Goal: Task Accomplishment & Management: Complete application form

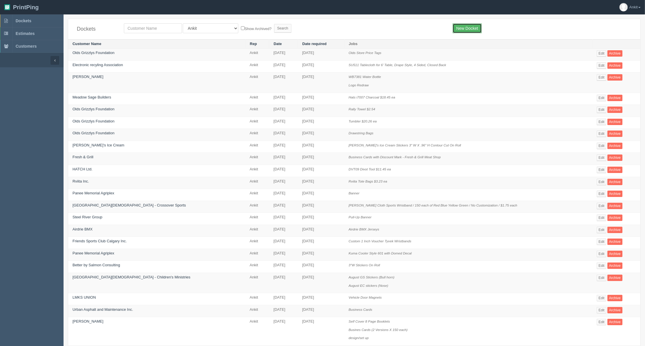
click at [464, 26] on link "New Docket" at bounding box center [466, 28] width 29 height 10
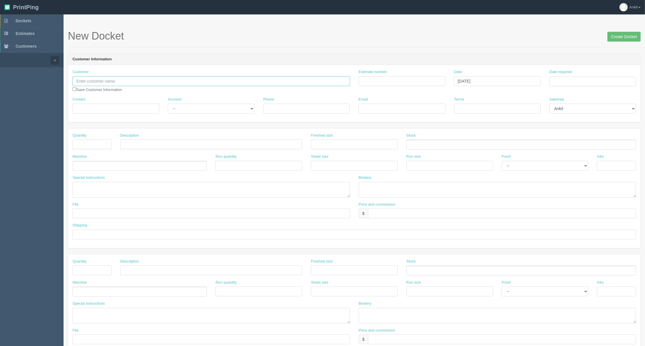
click at [125, 79] on input "text" at bounding box center [210, 81] width 277 height 10
paste input "Baymag Inc."
type input "Baymag Inc."
click at [118, 117] on div "Contact" at bounding box center [115, 107] width 95 height 21
click at [115, 111] on input "Contact" at bounding box center [115, 109] width 87 height 10
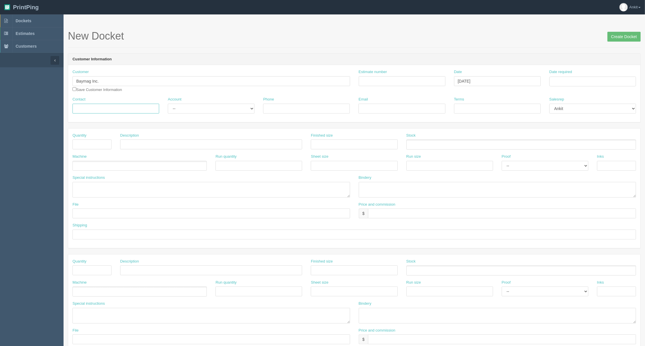
paste input "Christine Rogan"
type input "Christine Rogan"
click at [86, 147] on input "text" at bounding box center [91, 144] width 39 height 10
click at [74, 88] on input "checkbox" at bounding box center [74, 89] width 4 height 4
checkbox input "true"
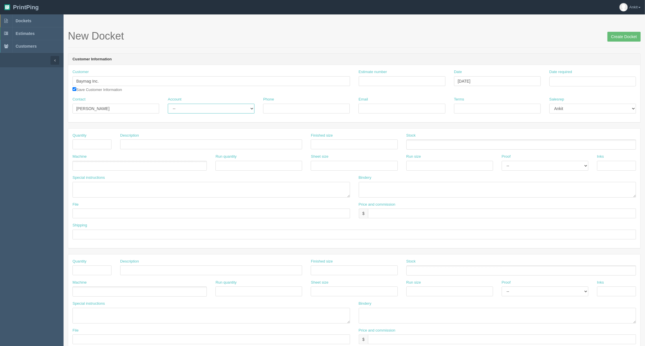
click at [178, 108] on select "-- Existing Client Allrush Client Rep Client" at bounding box center [211, 109] width 87 height 10
select select "Allrush Client"
click at [168, 104] on select "-- Existing Client Allrush Client Rep Client" at bounding box center [211, 109] width 87 height 10
click at [267, 111] on input "Phone" at bounding box center [306, 109] width 87 height 10
paste input "403-650-0164"
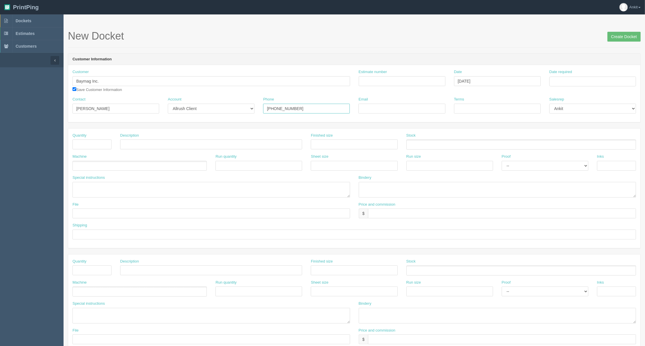
type input "403-650-0164"
click at [374, 110] on input "Email" at bounding box center [401, 109] width 87 height 10
paste input "christine.rogan@baymag.com"
type input "christine.rogan@baymag.com"
click at [93, 141] on input "text" at bounding box center [91, 144] width 39 height 10
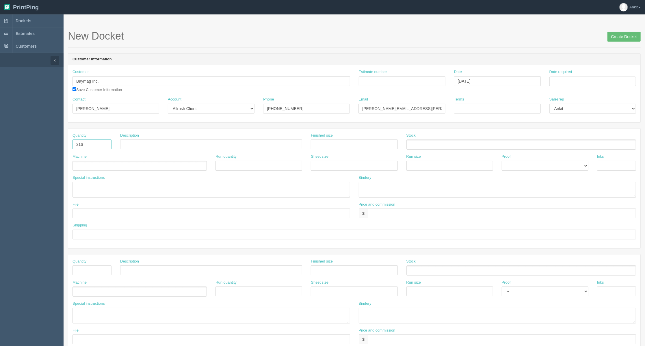
type input "216"
drag, startPoint x: 170, startPoint y: 145, endPoint x: 150, endPoint y: 144, distance: 20.0
click at [150, 144] on input "Custom Hats X Baymag" at bounding box center [211, 144] width 182 height 10
click at [162, 143] on input "Custom Hats X Baymag" at bounding box center [211, 144] width 182 height 10
click at [178, 147] on input "Custom Hats X Baymag" at bounding box center [211, 144] width 182 height 10
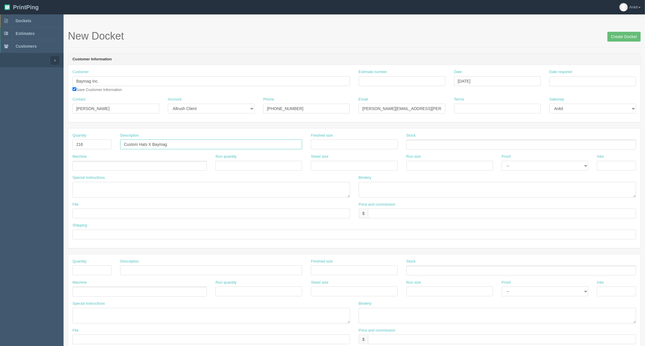
type input "Custom Hats X Baymag"
click at [109, 169] on ul at bounding box center [139, 166] width 134 height 10
type input "Outsourced"
click at [111, 185] on textarea at bounding box center [210, 190] width 277 height 16
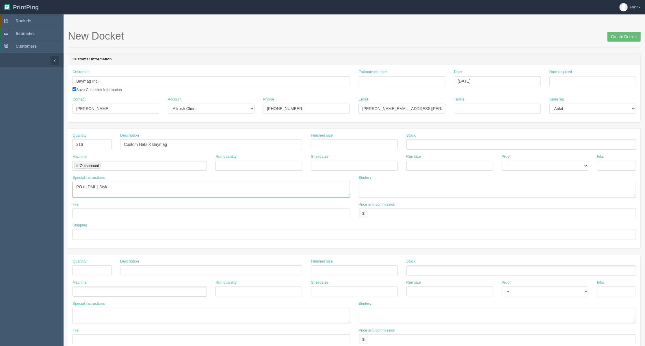
type textarea "PO to DML | Style"
click at [94, 235] on input "text" at bounding box center [353, 235] width 563 height 10
drag, startPoint x: 176, startPoint y: 229, endPoint x: 205, endPoint y: 233, distance: 28.8
click at [177, 229] on div "Shipping ship to client (charges included in the cost) | set up as new" at bounding box center [353, 231] width 563 height 17
click at [205, 233] on input "ship to client (charges included in the cost) | set up as new" at bounding box center [353, 235] width 563 height 10
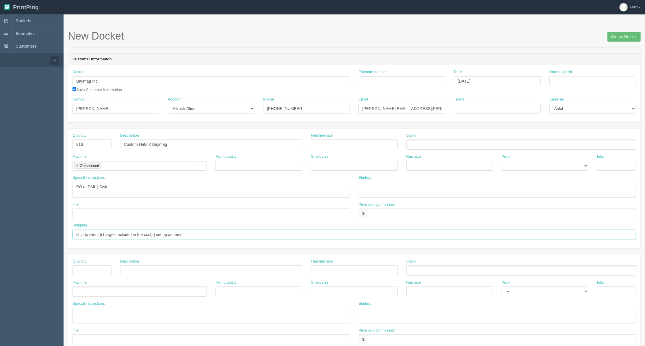
drag, startPoint x: 197, startPoint y: 234, endPoint x: 156, endPoint y: 235, distance: 40.4
click at [156, 235] on input "ship to client (charges included in the cost) | set up as new" at bounding box center [353, 235] width 563 height 10
paste input "0381"
type input "ship to client (charges included in the cost) | charge cc ending in 0381 - see …"
click at [116, 189] on textarea "PO to DML | Style" at bounding box center [210, 190] width 277 height 16
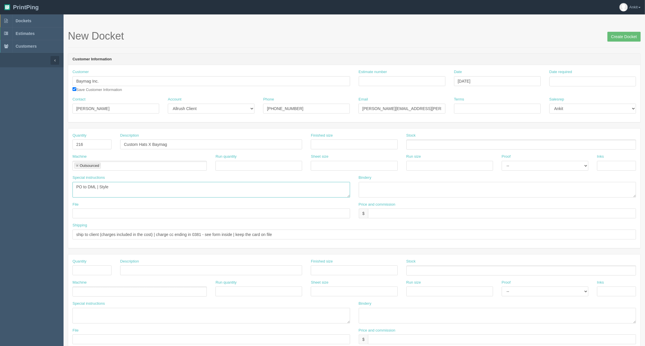
click at [120, 191] on textarea "PO to DML | Style" at bounding box center [210, 190] width 277 height 16
click at [147, 190] on textarea "PO to DML | Style" at bounding box center [210, 190] width 277 height 16
paste textarea "i2015 Digital Camouflage Cap"
click at [182, 187] on textarea "PO to DML | Style i2015 Digital Camouflage Cap |" at bounding box center [210, 190] width 277 height 16
type textarea "PO to DML | Style i2015 Digital Camouflage Cap |"
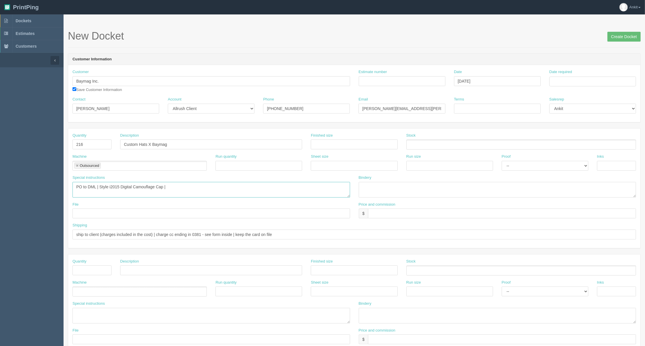
click at [194, 191] on textarea "PO to DML | Style i2015 Digital Camouflage Cap |" at bounding box center [210, 190] width 277 height 16
click at [181, 191] on textarea "PO to DML | Style i2015 Digital Camouflage Cap |" at bounding box center [210, 190] width 277 height 16
click at [279, 236] on input "ship to client (charges included in the cost) | charge cc ending in 0381 - see …" at bounding box center [353, 235] width 563 height 10
click at [182, 144] on input "Custom Hats X Baymag" at bounding box center [211, 144] width 182 height 10
type input "Custom Hats X Baymag X $29.95 each"
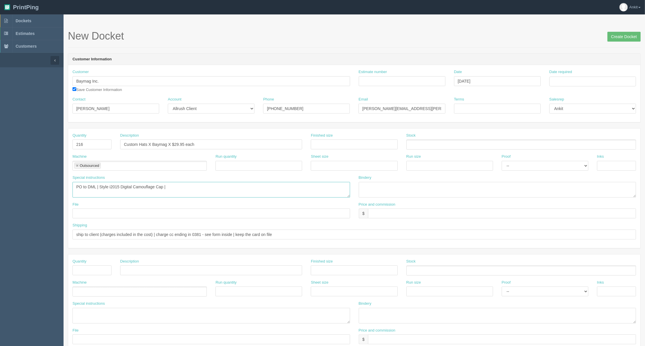
click at [191, 186] on textarea "PO to DML | Style i2015 Digital Camouflage Cap |" at bounding box center [210, 190] width 277 height 16
click at [173, 187] on textarea "PO to DML | Style i2015 Digital Camouflage Cap |" at bounding box center [210, 190] width 277 height 16
click at [196, 186] on textarea "PO to DML | Style i2015 Digital Camouflage Cap | Qty 216 X $" at bounding box center [210, 190] width 277 height 16
click at [221, 188] on textarea "PO to DML | Style i2015 Digital Camouflage Cap | Qty 216 X $5.70 each =" at bounding box center [210, 190] width 277 height 16
click at [223, 181] on div "Special instructions PO to DML | Style i2015 Digital Camouflage Cap | Qty 216 X…" at bounding box center [210, 186] width 277 height 23
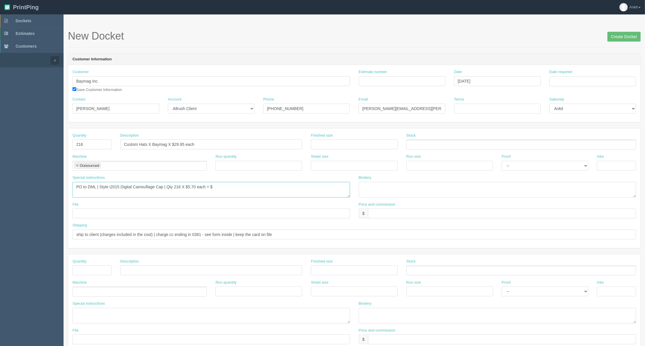
click at [223, 187] on textarea "PO to DML | Style i2015 Digital Camouflage Cap | Qty 216 X $5.70 each = $" at bounding box center [210, 190] width 277 height 16
type textarea "PO to DML | Style i2015 Digital Camouflage Cap | Qty 216 X $5.70 each = $1231.2…"
click at [384, 213] on input "text" at bounding box center [502, 213] width 268 height 10
click at [385, 211] on input "$" at bounding box center [502, 213] width 268 height 10
type input "$6469.20 AG$248.83 AR$1736.87"
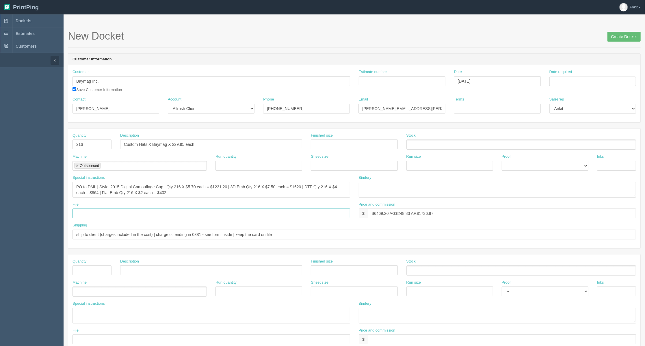
click at [106, 211] on input "text" at bounding box center [210, 213] width 277 height 10
type input "f"
type input "sent to vendor"
click at [485, 110] on input "Terms" at bounding box center [497, 109] width 87 height 10
type input "COD %50 Deposit"
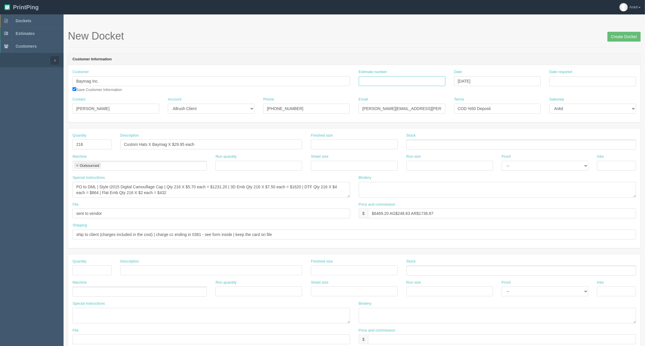
click at [394, 80] on input "Estimate number" at bounding box center [402, 81] width 87 height 10
type input "6004"
click at [556, 81] on input "Date required" at bounding box center [592, 82] width 87 height 10
click at [570, 95] on th "August 2025" at bounding box center [577, 94] width 38 height 12
click at [563, 175] on span "Sep" at bounding box center [560, 177] width 14 height 16
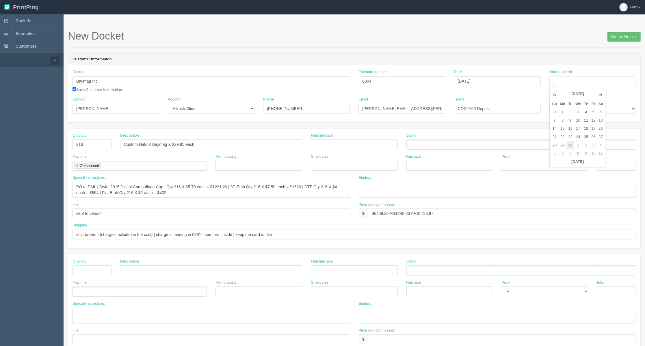
click at [570, 146] on td "30" at bounding box center [569, 145] width 7 height 8
type input "September 30, 2025"
click at [502, 95] on div "Customer Baymag Inc. Save Customer Information Estimate number 6004 Date August…" at bounding box center [354, 82] width 572 height 27
click at [619, 34] on input "Create Docket" at bounding box center [623, 37] width 33 height 10
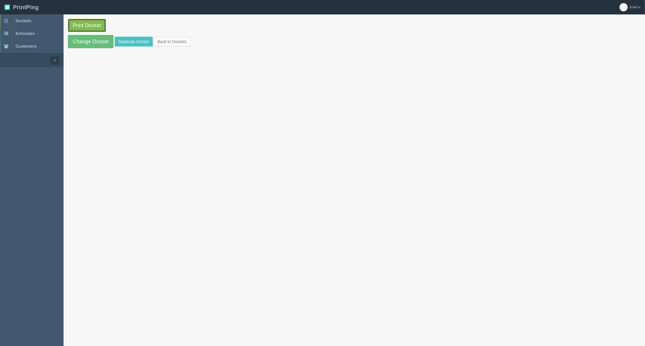
click at [93, 25] on link "Print Docket" at bounding box center [87, 25] width 38 height 13
click at [88, 24] on link "Print Docket" at bounding box center [87, 25] width 38 height 13
